Goal: Task Accomplishment & Management: Use online tool/utility

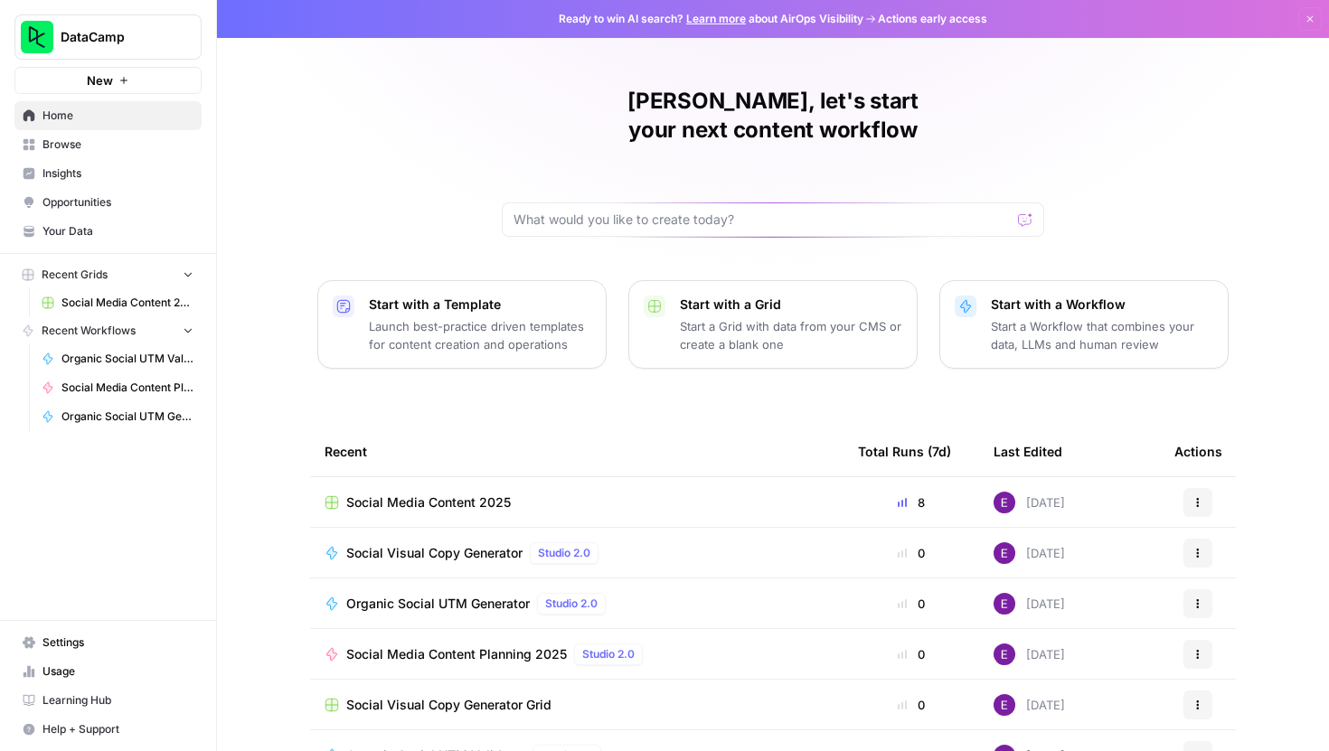
click at [439, 494] on span "Social Media Content 2025" at bounding box center [428, 503] width 165 height 18
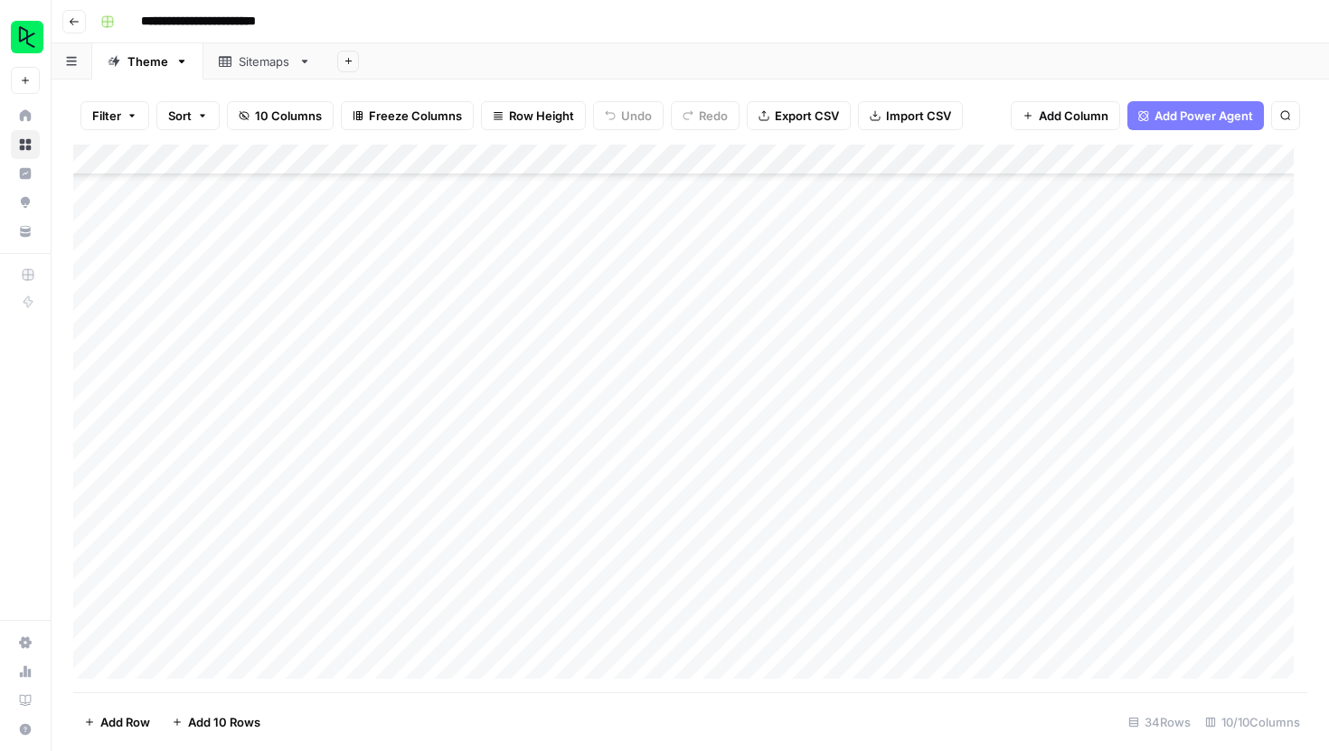
scroll to position [571, 0]
click at [205, 559] on div "Add Column" at bounding box center [690, 419] width 1234 height 548
click at [241, 560] on div "Add Column" at bounding box center [690, 419] width 1234 height 548
type textarea "**********"
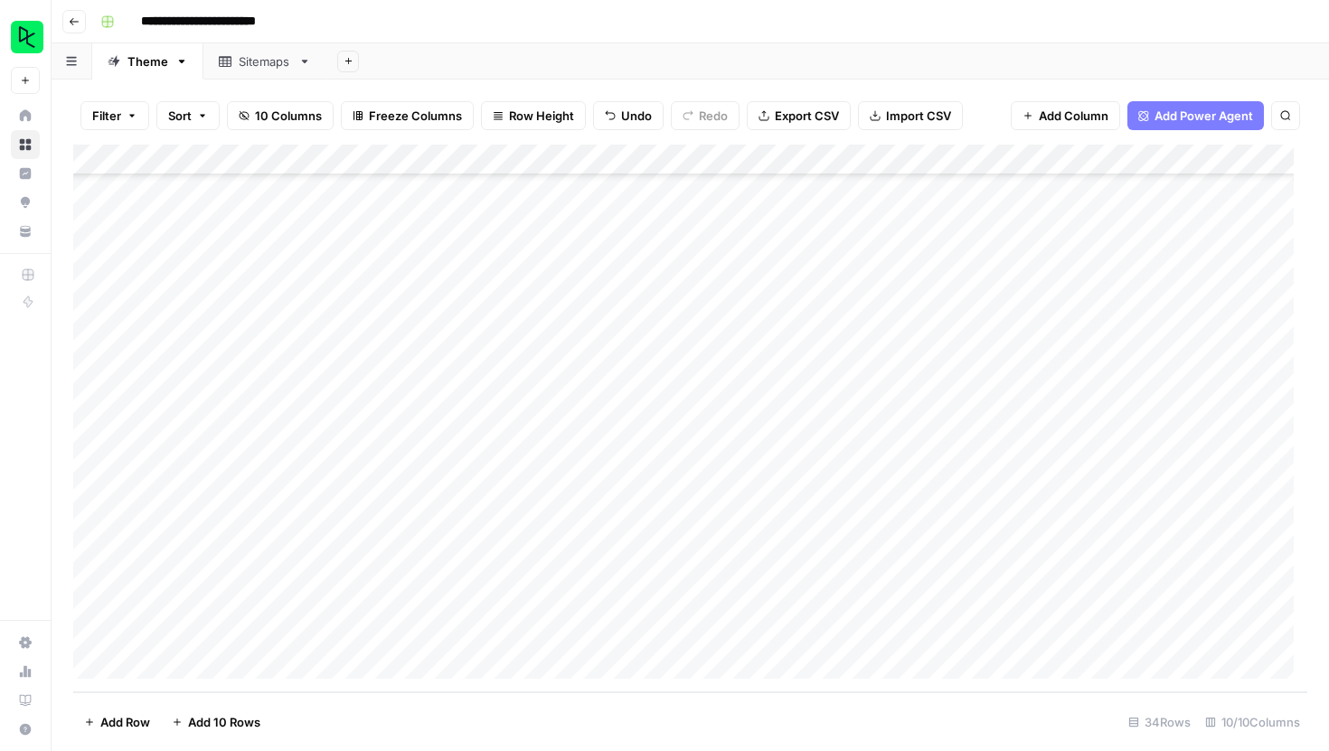
click at [209, 567] on div "Add Column" at bounding box center [690, 419] width 1234 height 548
click at [228, 602] on div "Add Column" at bounding box center [690, 419] width 1234 height 548
type textarea "**********"
click at [375, 592] on div "Add Column" at bounding box center [690, 419] width 1234 height 548
click at [799, 600] on div "Add Column" at bounding box center [690, 419] width 1234 height 548
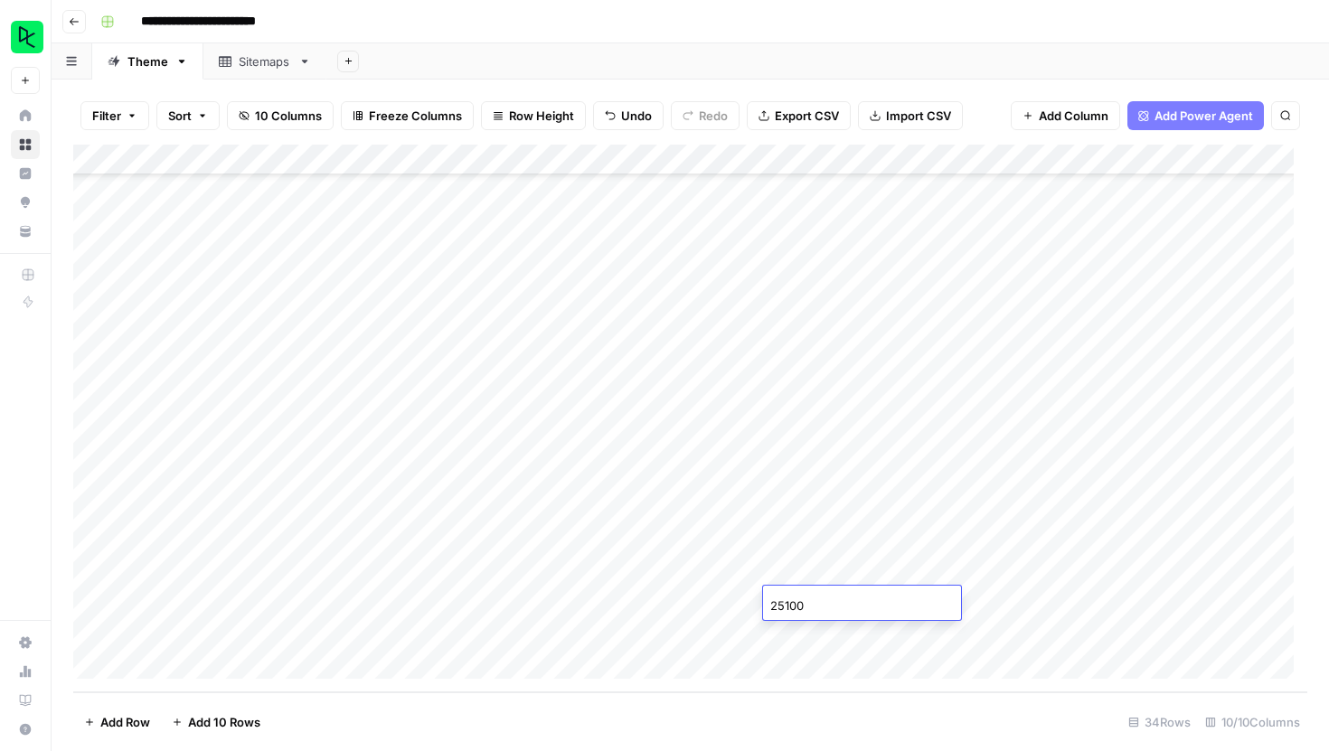
type input "251006"
click at [1022, 700] on footer "Add Row Add 10 Rows 34 Rows 10/10 Columns" at bounding box center [690, 722] width 1234 height 59
click at [884, 638] on div "Add Column" at bounding box center [690, 419] width 1234 height 548
click at [732, 600] on div "Add Column" at bounding box center [690, 419] width 1234 height 548
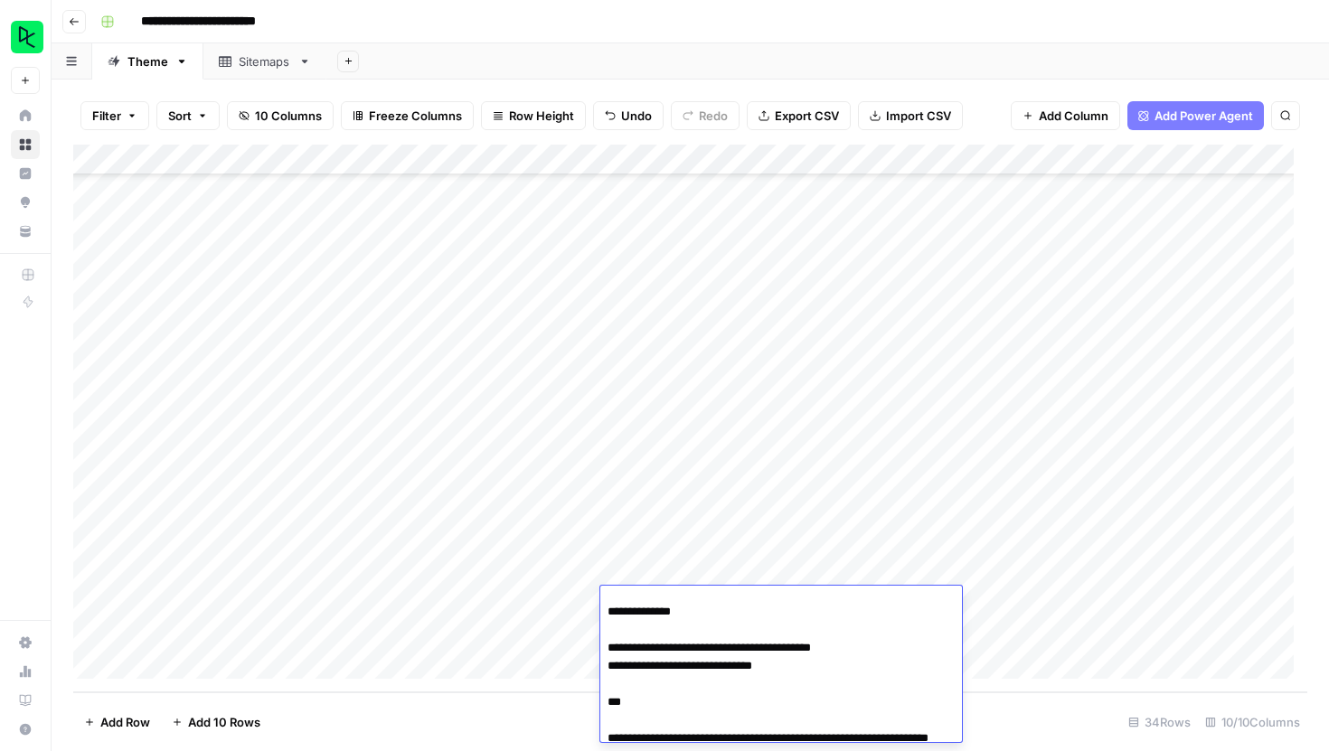
scroll to position [1809, 0]
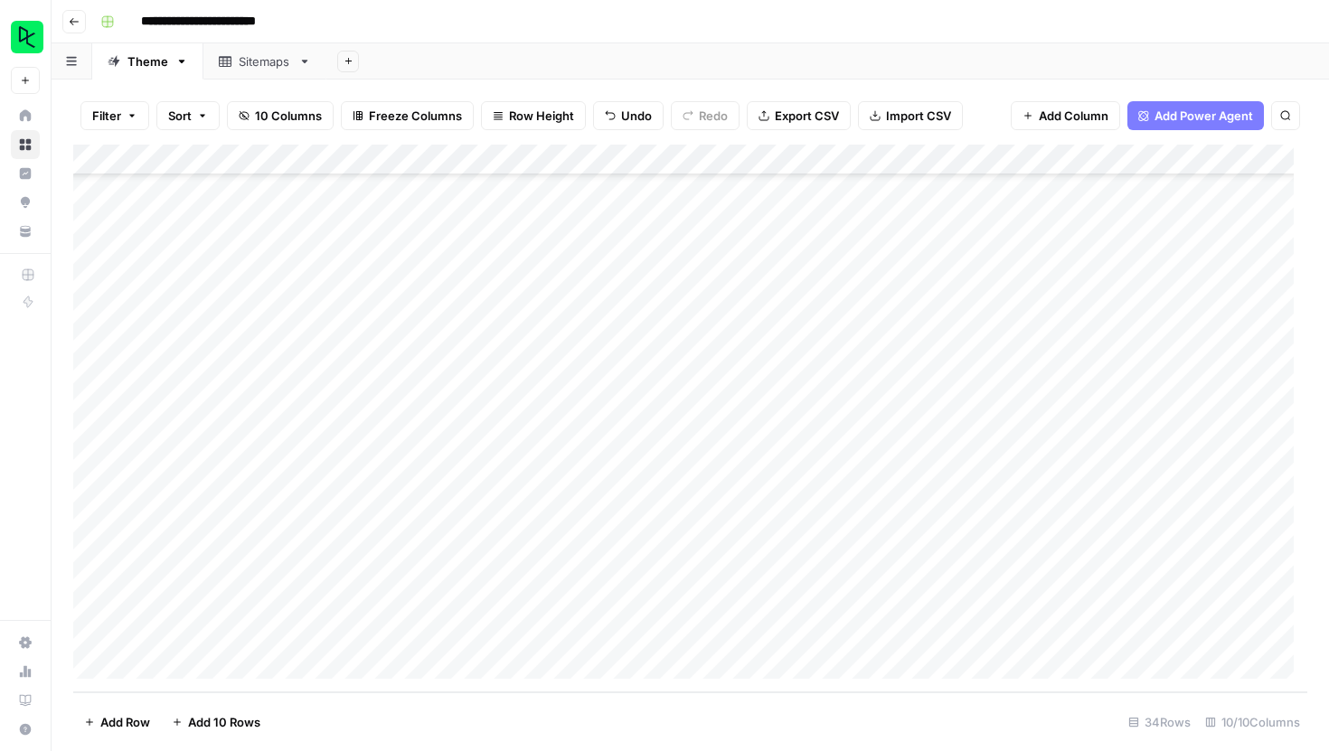
click at [238, 632] on div "Add Column" at bounding box center [690, 419] width 1234 height 548
type textarea "**********"
click at [434, 638] on div "Add Column" at bounding box center [690, 419] width 1234 height 548
click at [815, 610] on div "Add Column" at bounding box center [690, 419] width 1234 height 548
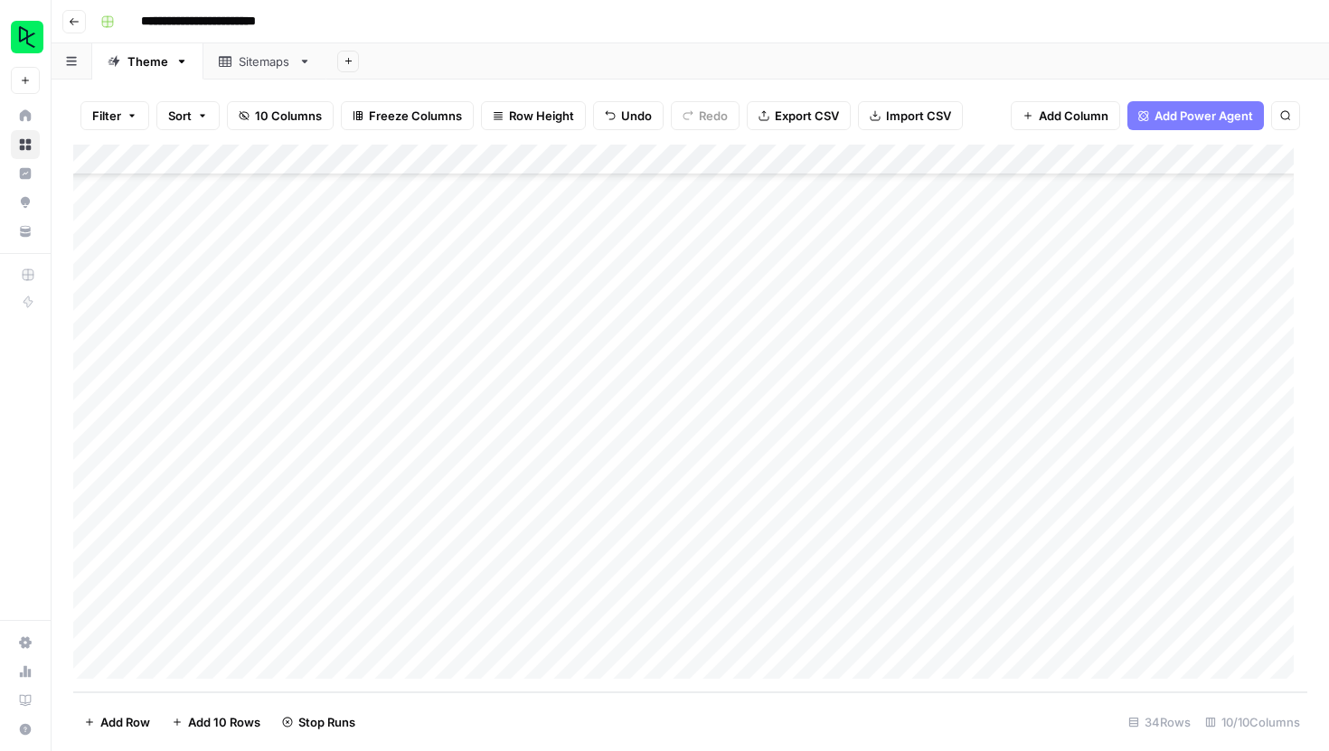
click at [810, 635] on div "Add Column" at bounding box center [690, 419] width 1234 height 548
